Goal: Find specific page/section

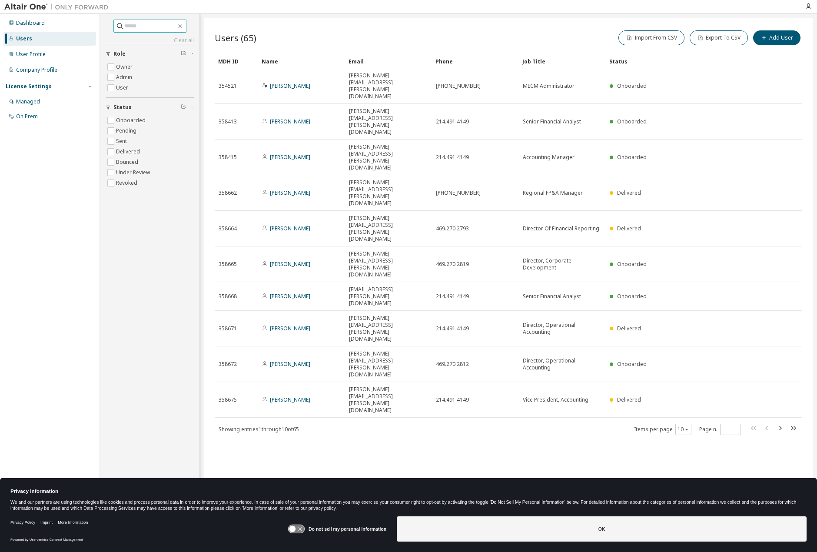
click at [158, 23] on input "text" at bounding box center [150, 26] width 52 height 9
type input "******"
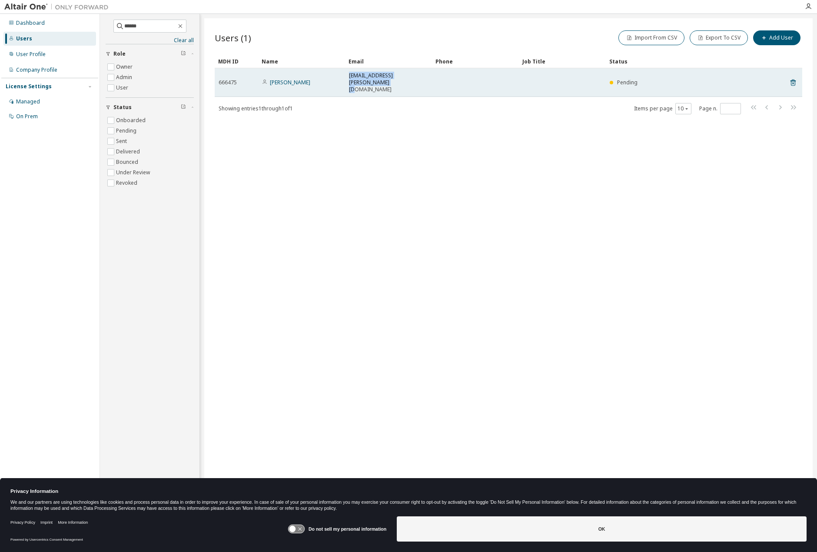
drag, startPoint x: 427, startPoint y: 74, endPoint x: 347, endPoint y: 75, distance: 79.6
click at [347, 75] on td "[EMAIL_ADDRESS][PERSON_NAME][DOMAIN_NAME]" at bounding box center [388, 82] width 87 height 29
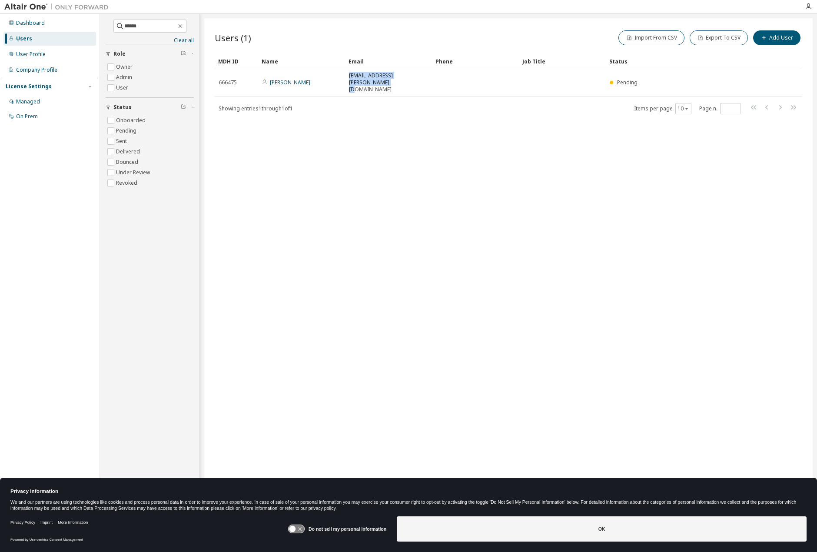
copy span "[EMAIL_ADDRESS][PERSON_NAME][DOMAIN_NAME]"
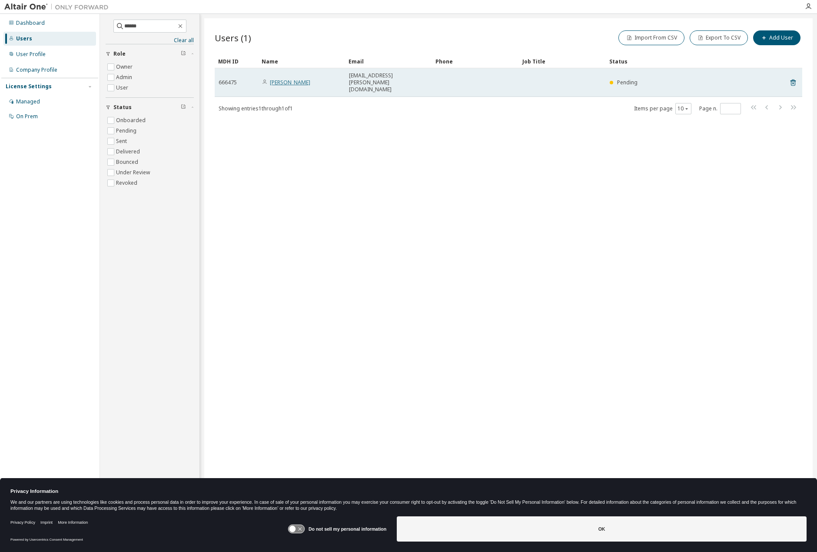
click at [286, 79] on link "[PERSON_NAME]" at bounding box center [290, 82] width 40 height 7
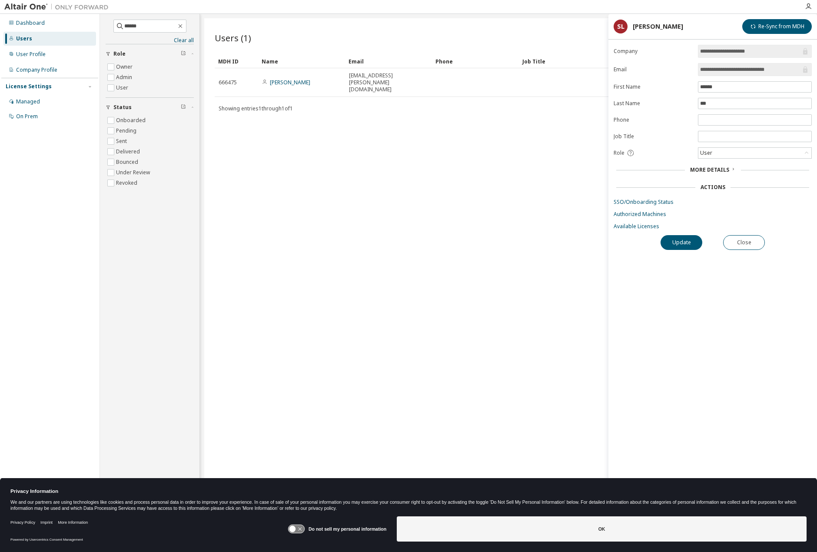
click at [735, 169] on div "More Details" at bounding box center [713, 170] width 193 height 7
